Goal: Information Seeking & Learning: Learn about a topic

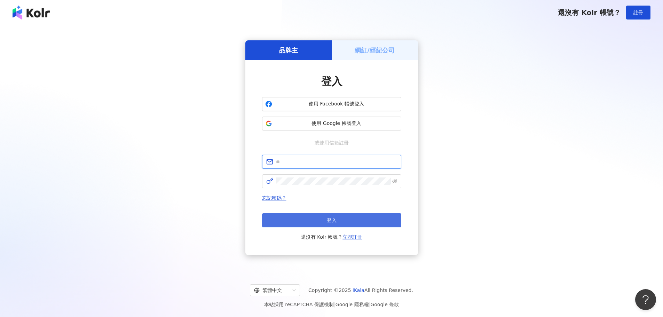
type input "**********"
click at [365, 222] on button "登入" at bounding box center [331, 220] width 139 height 14
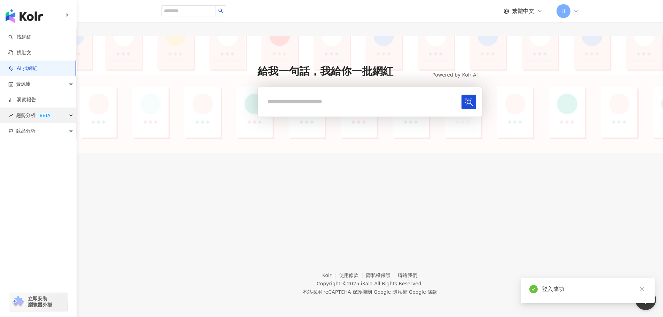
click at [71, 114] on div "趨勢分析 BETA" at bounding box center [38, 115] width 76 height 16
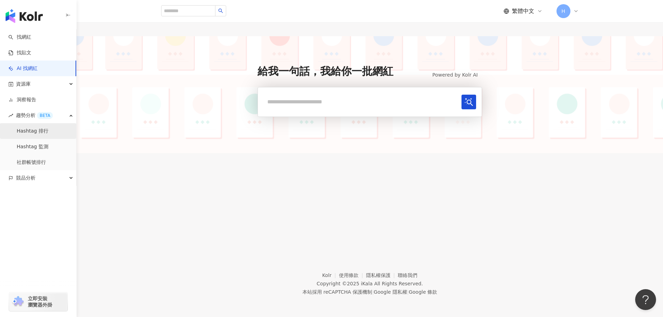
click at [48, 129] on link "Hashtag 排行" at bounding box center [33, 131] width 32 height 7
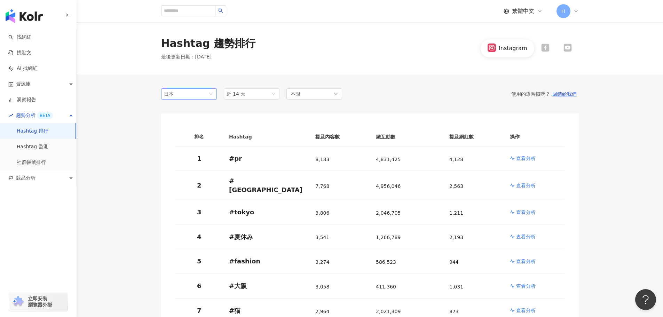
click at [212, 96] on span "日本" at bounding box center [189, 94] width 50 height 10
click at [206, 114] on div "日本" at bounding box center [188, 120] width 53 height 12
click at [211, 92] on span "日本" at bounding box center [189, 94] width 50 height 10
click at [202, 108] on div "台灣" at bounding box center [189, 108] width 45 height 8
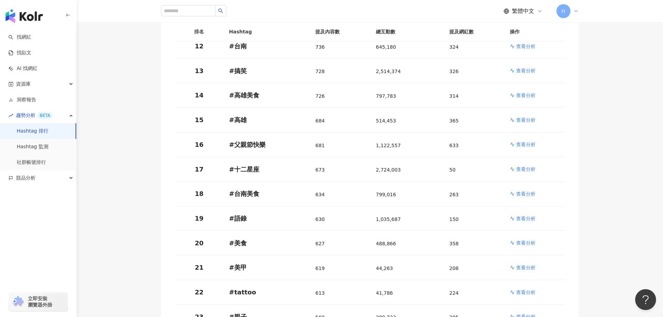
scroll to position [487, 0]
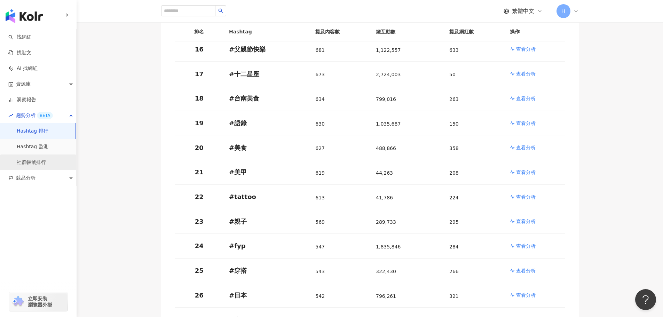
click at [37, 162] on link "社群帳號排行" at bounding box center [31, 162] width 29 height 7
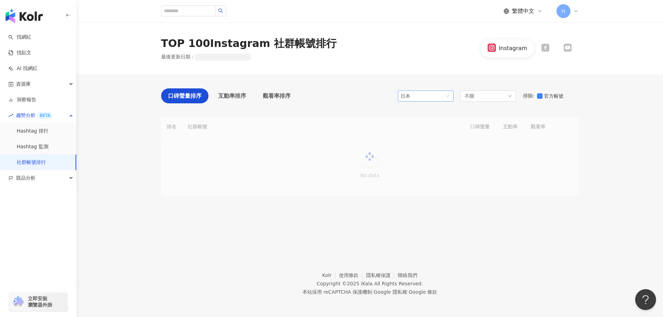
click at [420, 100] on div "日本" at bounding box center [411, 96] width 23 height 10
click at [417, 112] on div "台灣" at bounding box center [414, 110] width 23 height 8
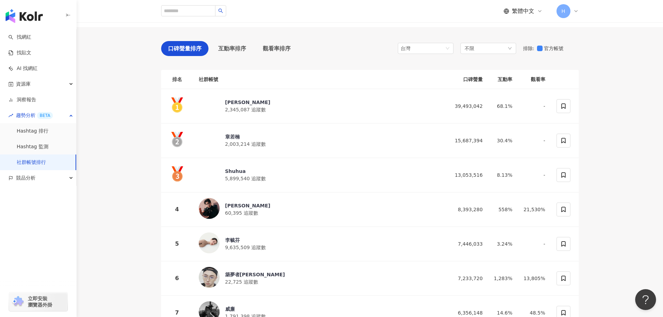
scroll to position [35, 0]
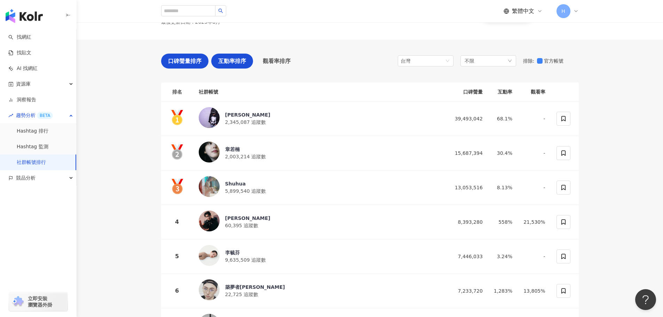
click at [244, 64] on span "互動率排序" at bounding box center [232, 61] width 28 height 9
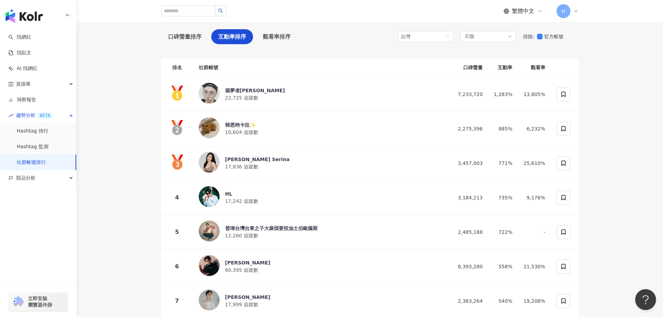
scroll to position [70, 0]
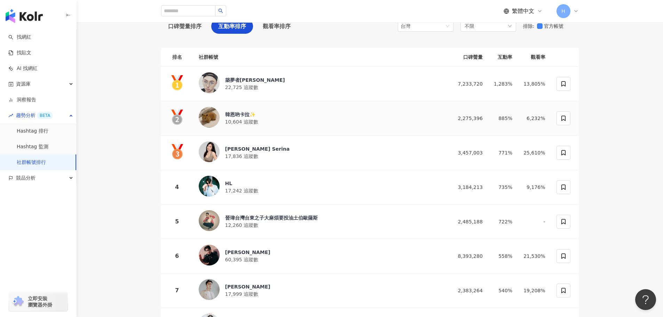
click at [248, 116] on div "韓恩吶卡拉✨" at bounding box center [241, 114] width 33 height 7
click at [42, 85] on div "資源庫" at bounding box center [38, 84] width 76 height 16
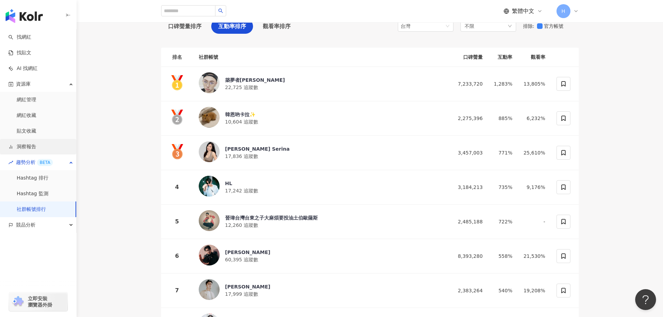
click at [36, 143] on link "洞察報告" at bounding box center [22, 146] width 28 height 7
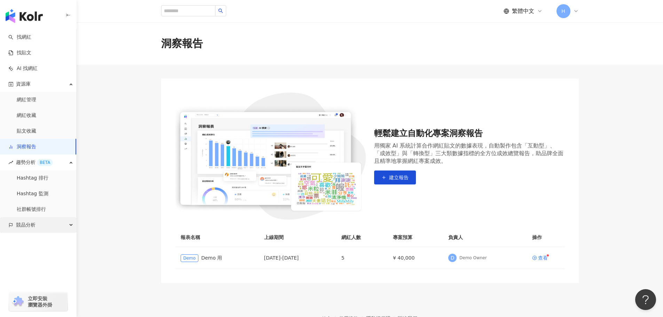
click at [33, 225] on span "競品分析" at bounding box center [25, 225] width 19 height 16
click at [47, 256] on link "關鍵字提及分析" at bounding box center [34, 256] width 34 height 7
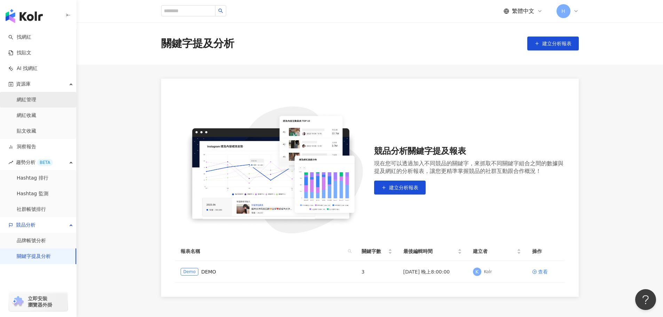
click at [36, 99] on link "網紅管理" at bounding box center [26, 99] width 19 height 7
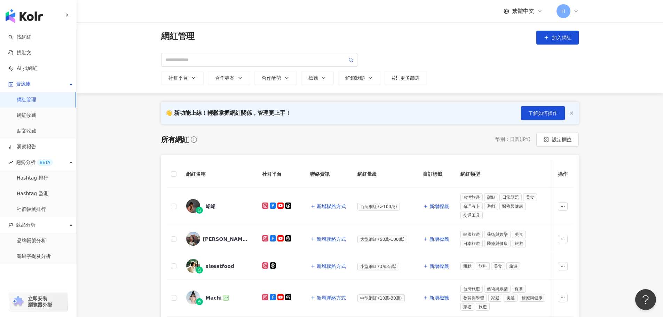
scroll to position [35, 0]
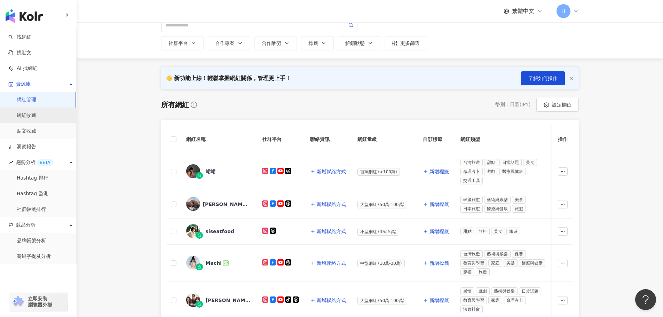
click at [17, 112] on link "網紅收藏" at bounding box center [26, 115] width 19 height 7
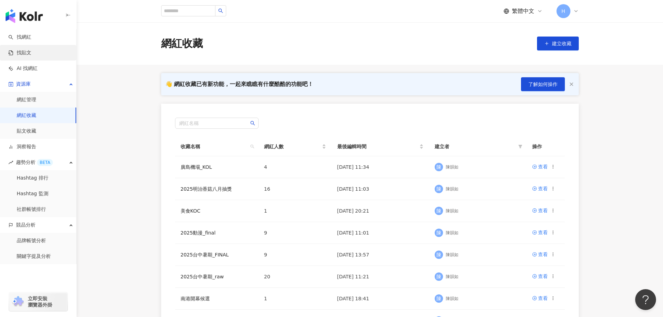
click at [31, 56] on link "找貼文" at bounding box center [19, 52] width 23 height 7
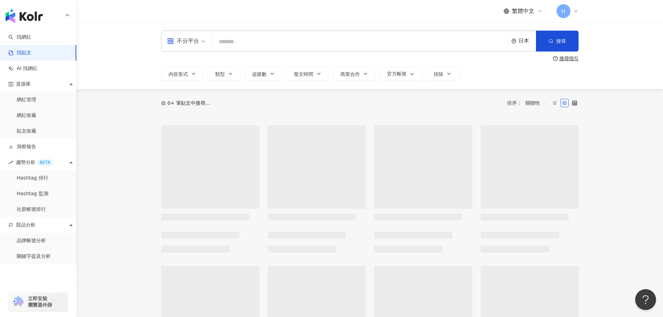
click at [38, 16] on img "button" at bounding box center [24, 16] width 37 height 14
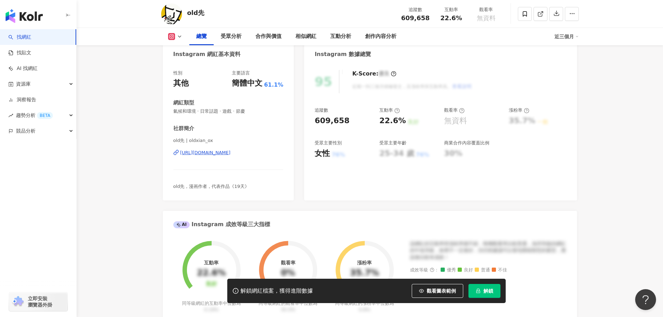
click at [231, 155] on div "https://www.instagram.com/oldxian_ox/" at bounding box center [205, 153] width 50 height 6
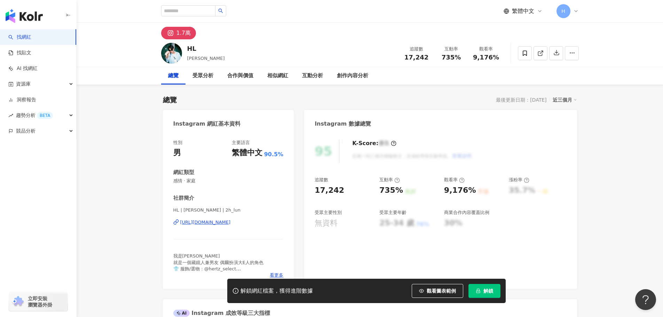
click at [231, 224] on div "[URL][DOMAIN_NAME]" at bounding box center [205, 222] width 50 height 6
